Goal: Find contact information: Find contact information

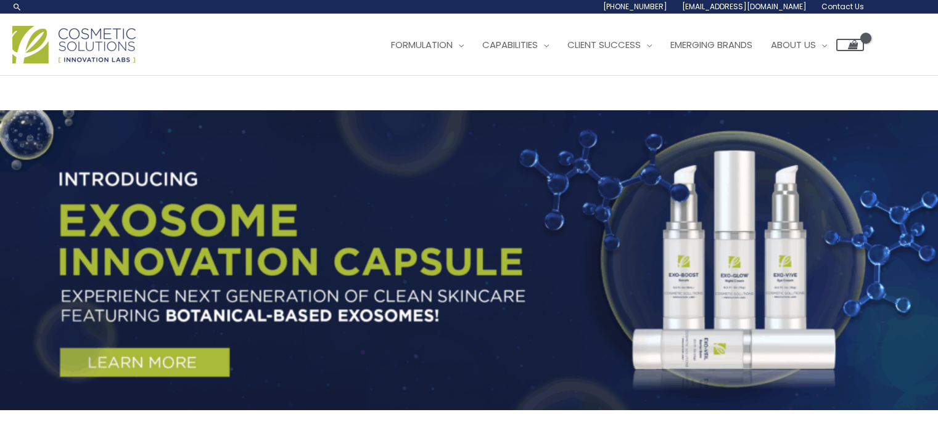
click at [558, 47] on link "Capabilities" at bounding box center [515, 45] width 85 height 37
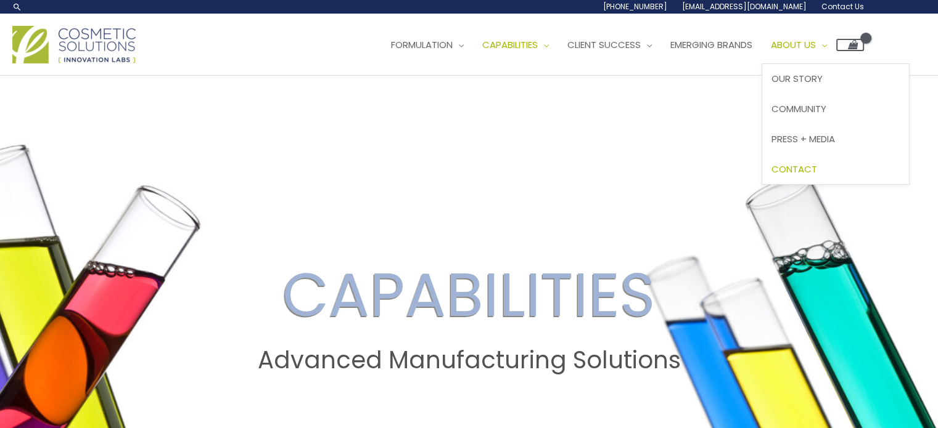
click at [817, 167] on span "Contact" at bounding box center [794, 169] width 46 height 13
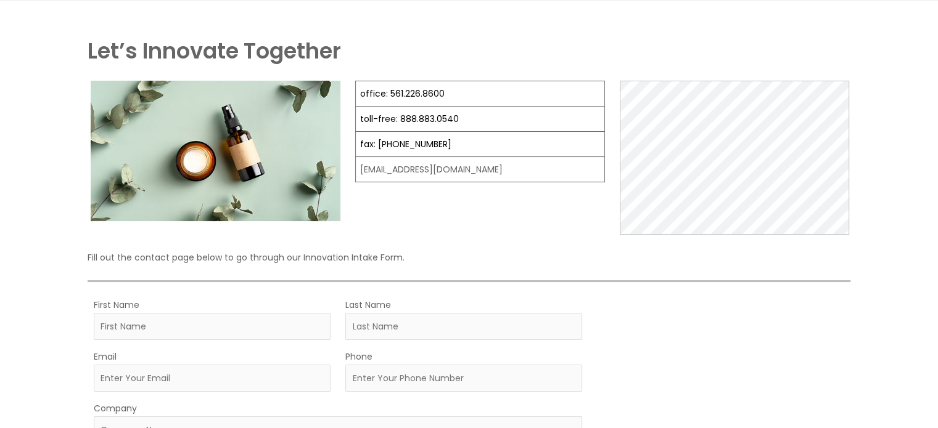
scroll to position [506, 0]
